Goal: Task Accomplishment & Management: Complete application form

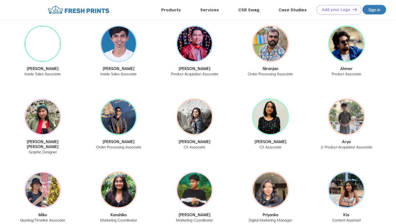
scroll to position [737, 0]
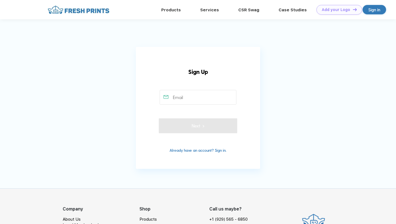
click at [189, 97] on input "text" at bounding box center [198, 97] width 77 height 15
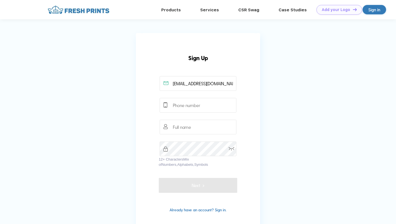
type input "[EMAIL_ADDRESS][DOMAIN_NAME]"
click at [206, 107] on input "text" at bounding box center [198, 105] width 77 height 15
type input "9848959275"
click at [206, 125] on input "text" at bounding box center [198, 127] width 77 height 15
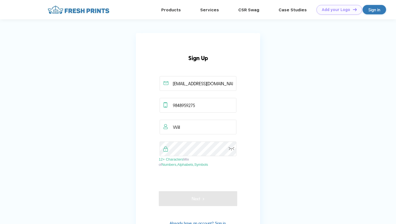
click at [232, 150] on img at bounding box center [232, 149] width 6 height 4
click at [204, 127] on input "Will" at bounding box center [198, 127] width 77 height 15
click at [227, 132] on input "William" at bounding box center [198, 127] width 77 height 15
click at [245, 131] on div "Sign Up blackbelt2845@gmail.com 9848959275 William 12+ Characters Mix of Number…" at bounding box center [198, 137] width 124 height 209
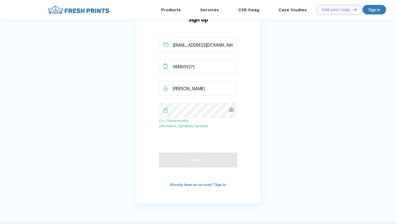
scroll to position [35, 0]
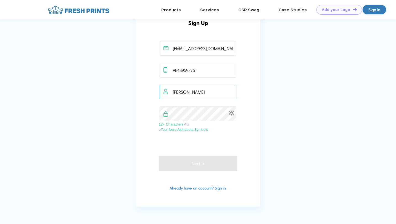
click at [200, 96] on input "William" at bounding box center [198, 92] width 77 height 15
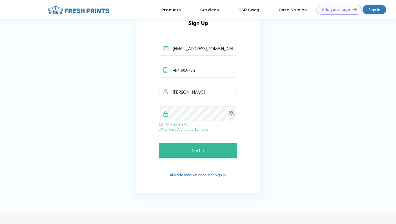
type input "William Naegeli"
click at [242, 87] on div "Sign Up blackbelt2845@gmail.com 9848959275 William Naegeli 12+ Characters Mix o…" at bounding box center [198, 96] width 124 height 196
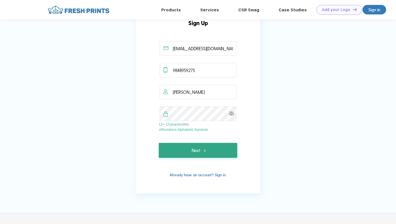
click at [205, 153] on img at bounding box center [204, 150] width 4 height 7
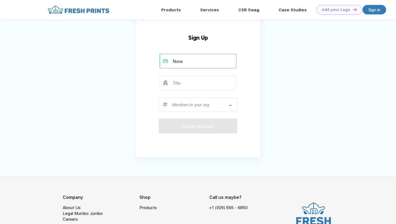
type input "None"
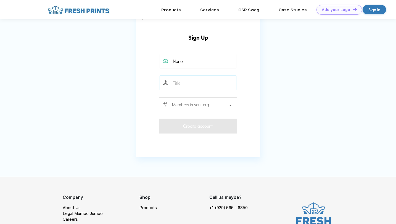
click at [192, 78] on input "text" at bounding box center [198, 83] width 77 height 15
type input "None"
click at [200, 107] on div at bounding box center [198, 104] width 78 height 15
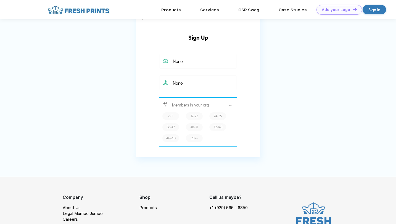
click at [174, 115] on div "6-11" at bounding box center [170, 116] width 17 height 8
type input "6-11"
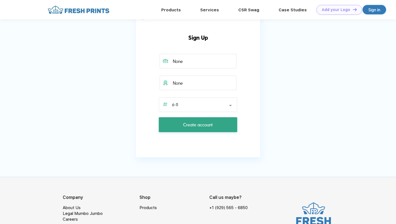
click at [197, 126] on span "Create account" at bounding box center [198, 125] width 30 height 7
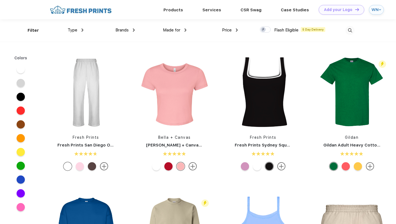
scroll to position [0, 0]
